Goal: Navigation & Orientation: Find specific page/section

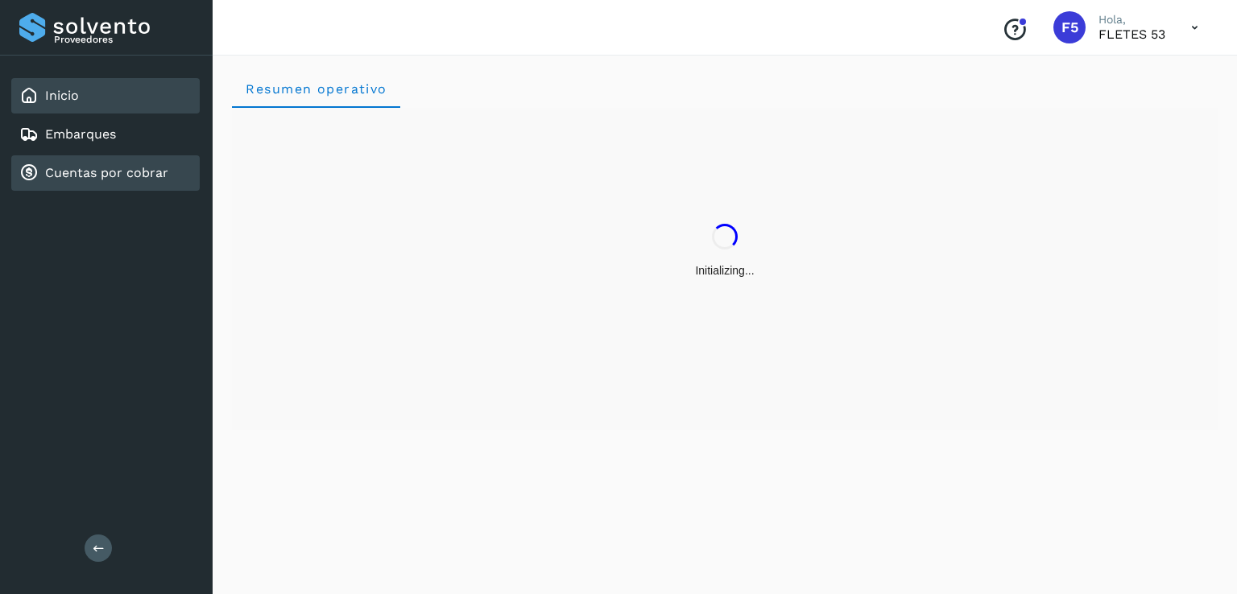
click at [115, 166] on link "Cuentas por cobrar" at bounding box center [106, 172] width 123 height 15
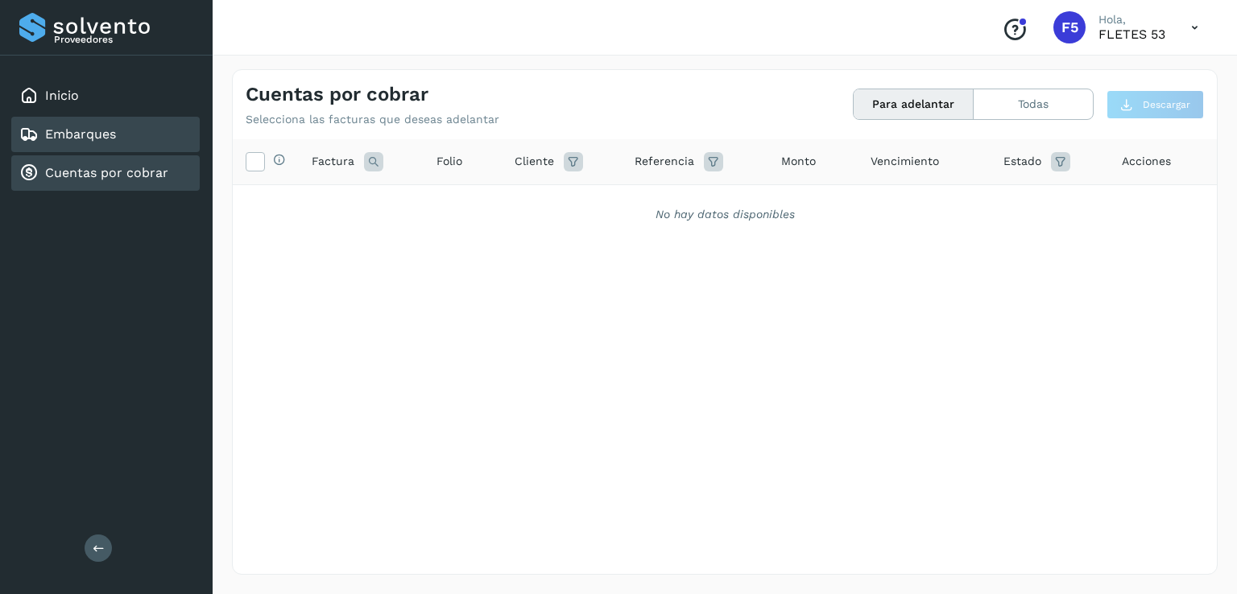
click at [113, 139] on link "Embarques" at bounding box center [80, 133] width 71 height 15
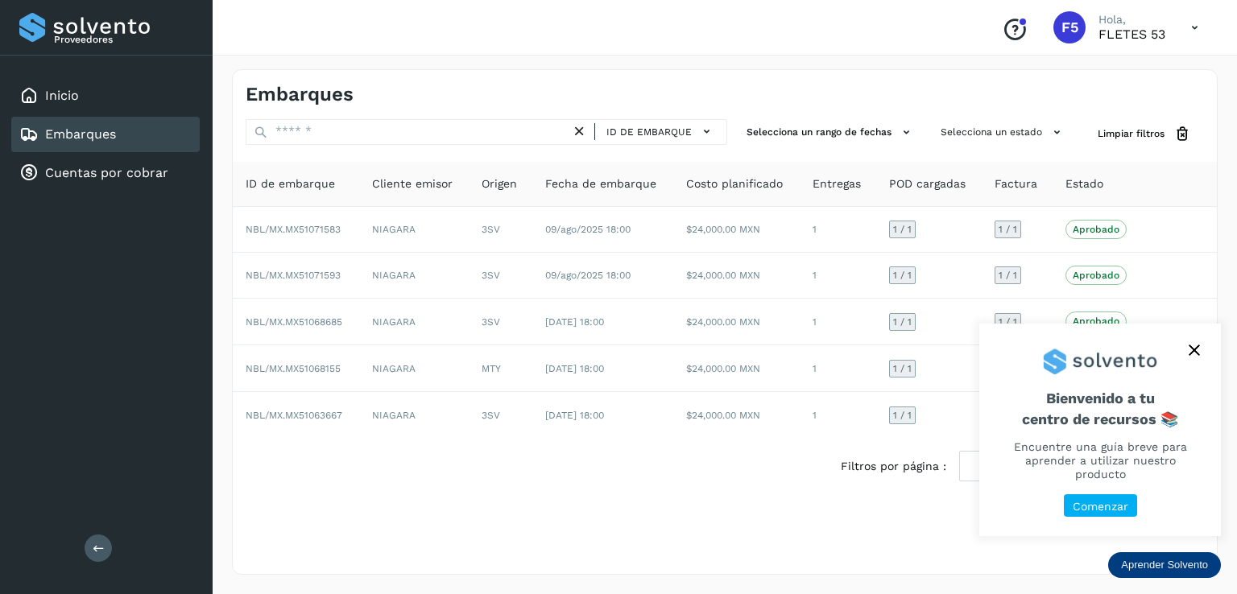
click at [1194, 356] on icon "close," at bounding box center [1194, 350] width 11 height 11
